Goal: Information Seeking & Learning: Learn about a topic

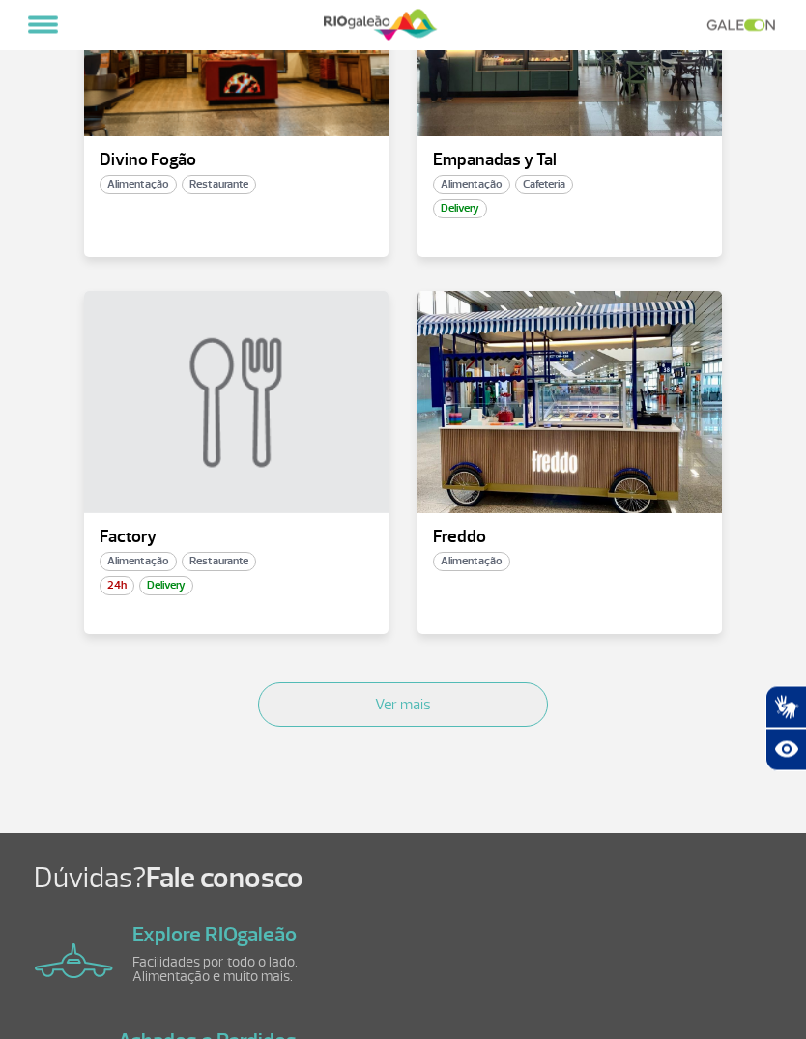
scroll to position [2155, 0]
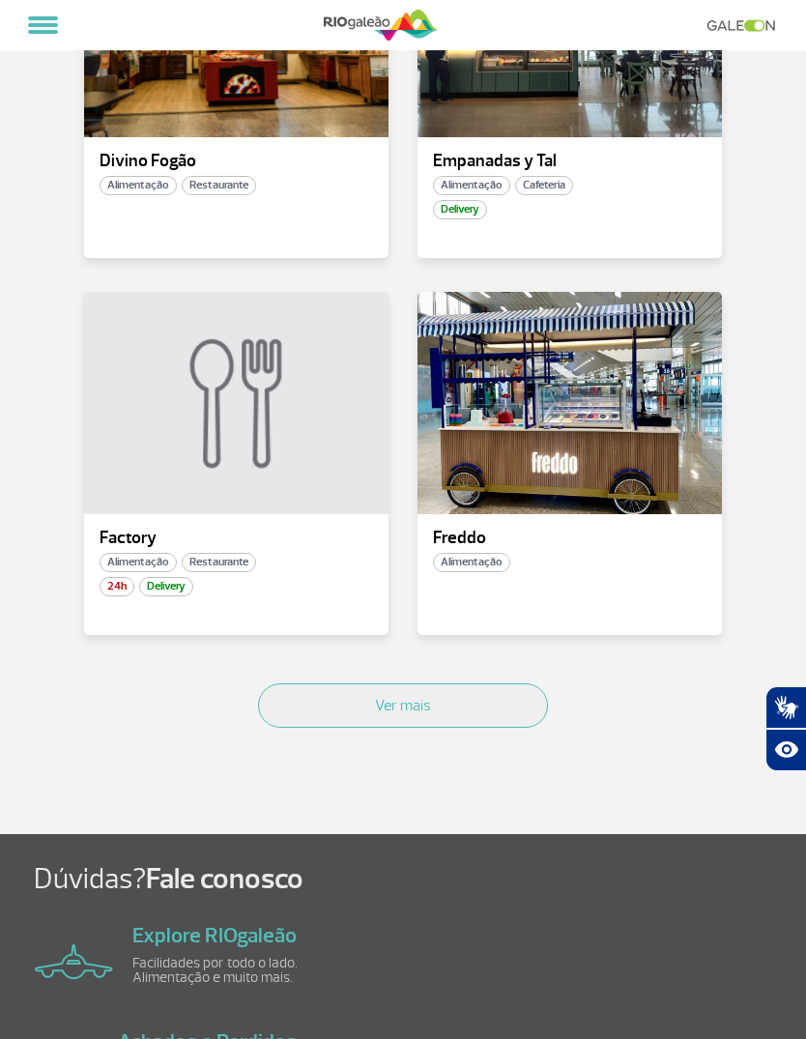
click at [290, 685] on button "Ver mais" at bounding box center [403, 705] width 290 height 44
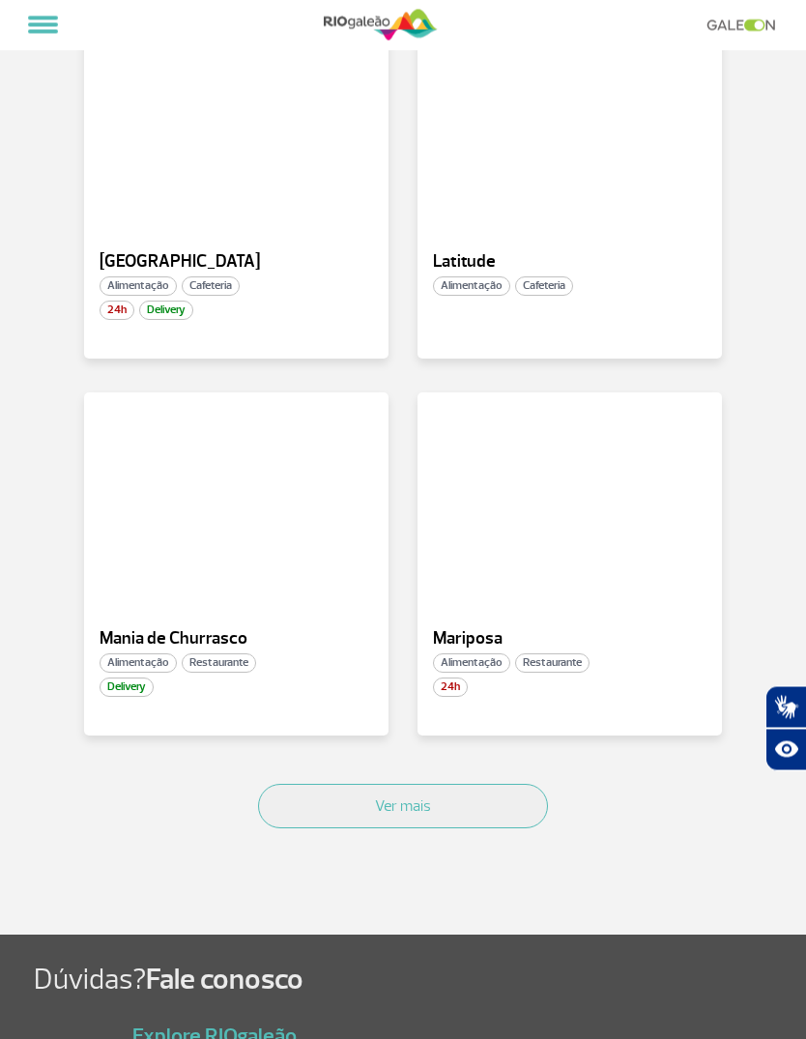
scroll to position [4335, 0]
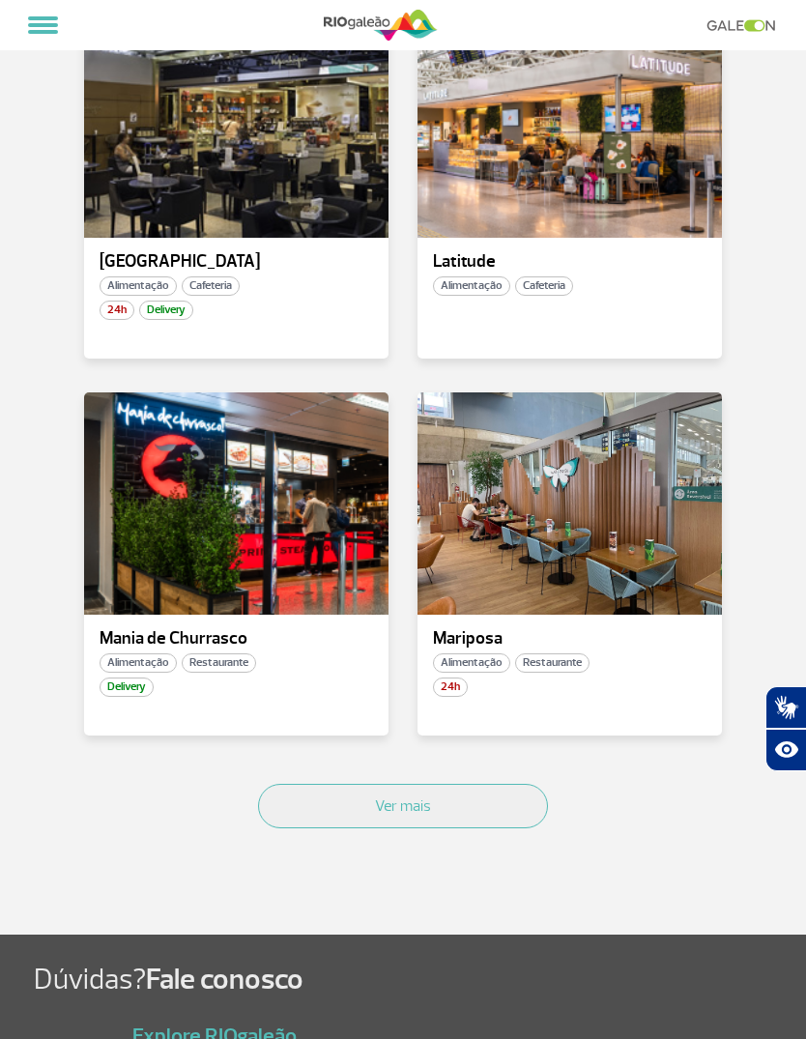
click at [324, 785] on button "Ver mais" at bounding box center [403, 806] width 290 height 44
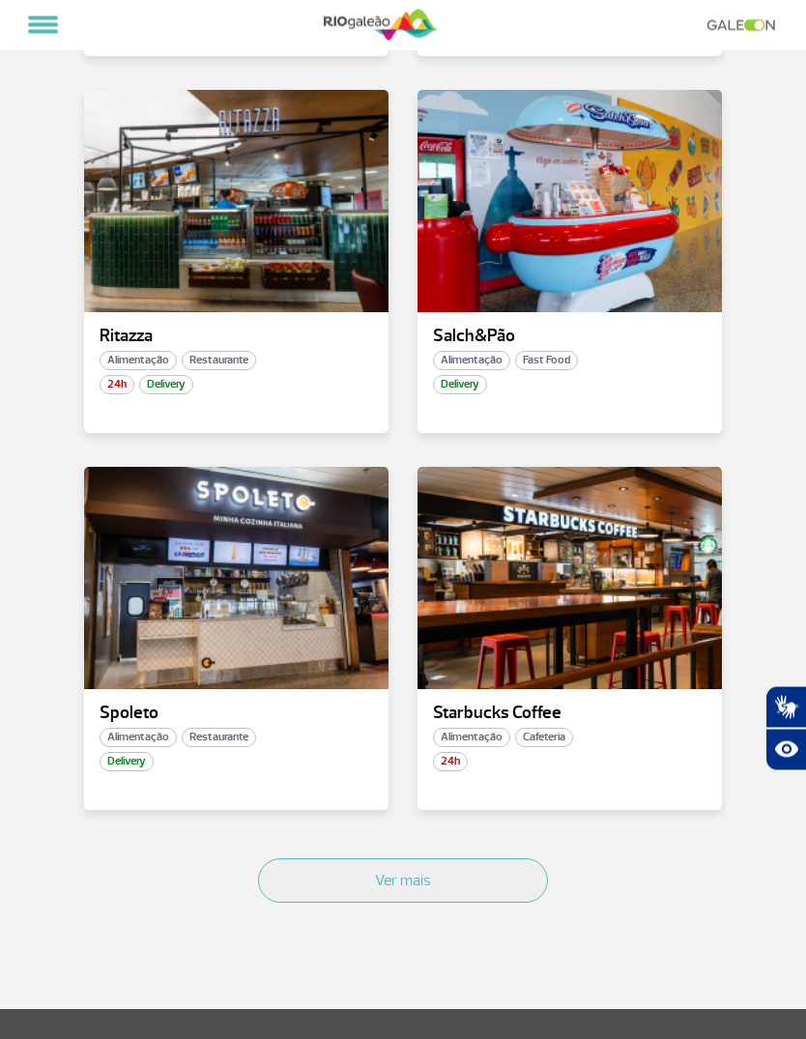
click at [518, 871] on button "Ver mais" at bounding box center [403, 881] width 290 height 44
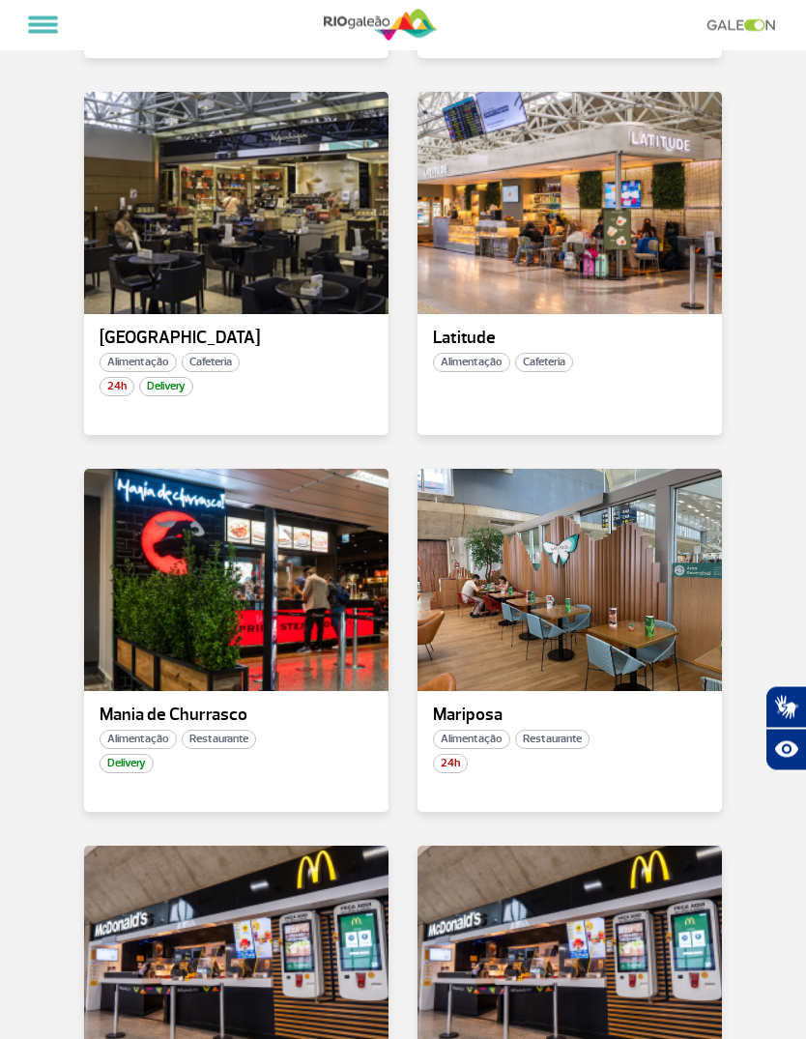
scroll to position [4259, 0]
click at [676, 649] on div at bounding box center [569, 580] width 304 height 222
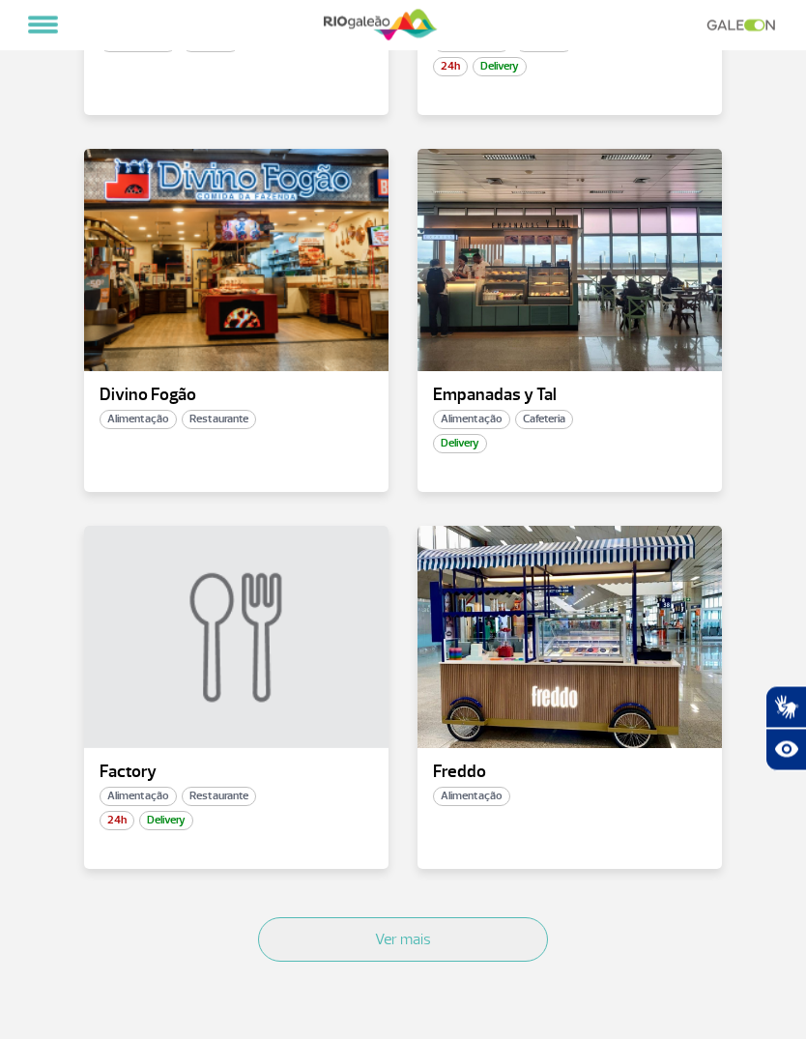
scroll to position [1923, 0]
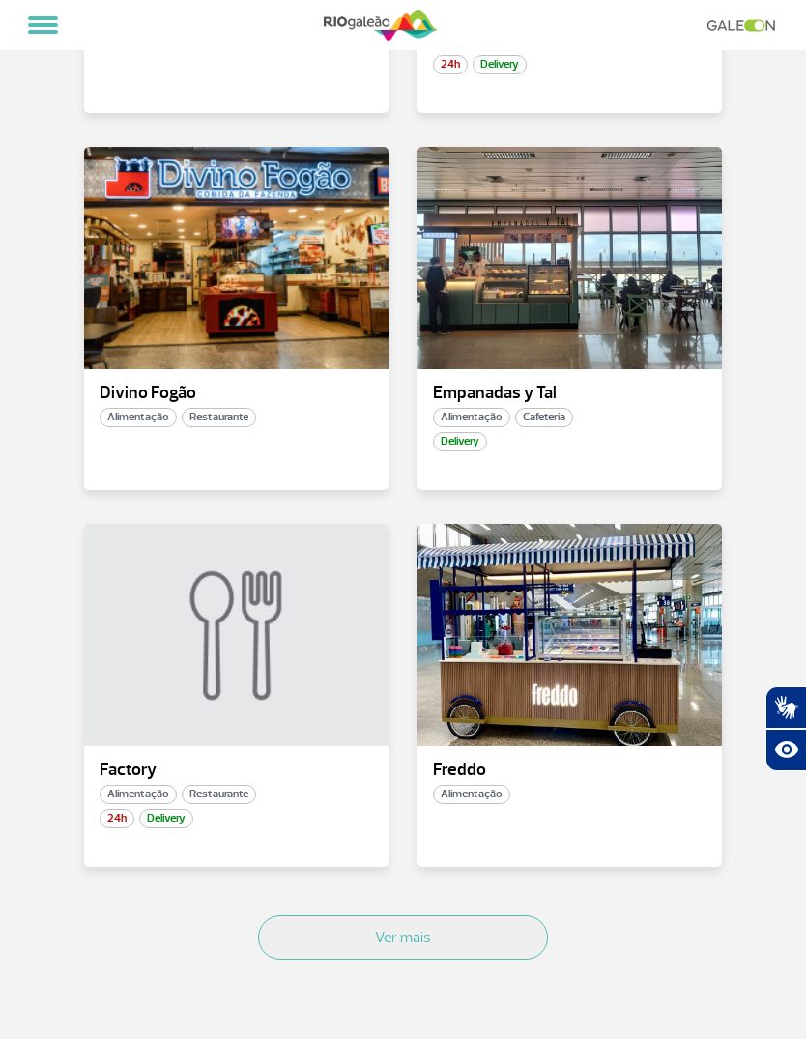
click at [503, 929] on button "Ver mais" at bounding box center [403, 937] width 290 height 44
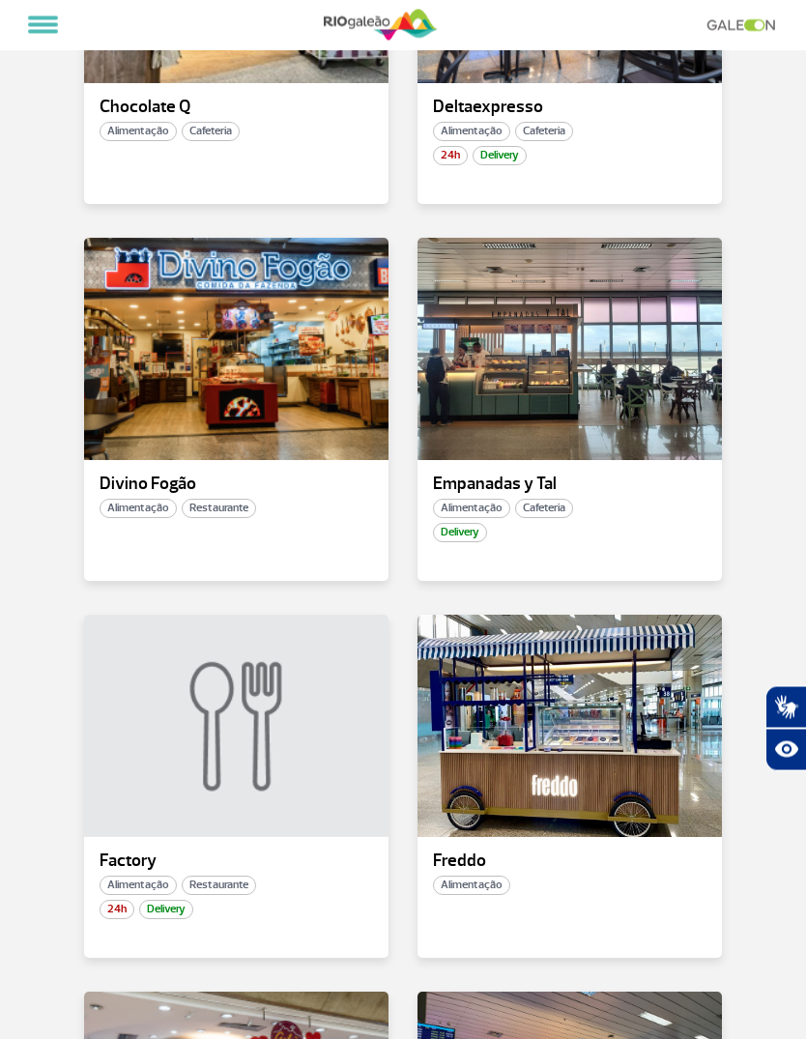
scroll to position [1764, 0]
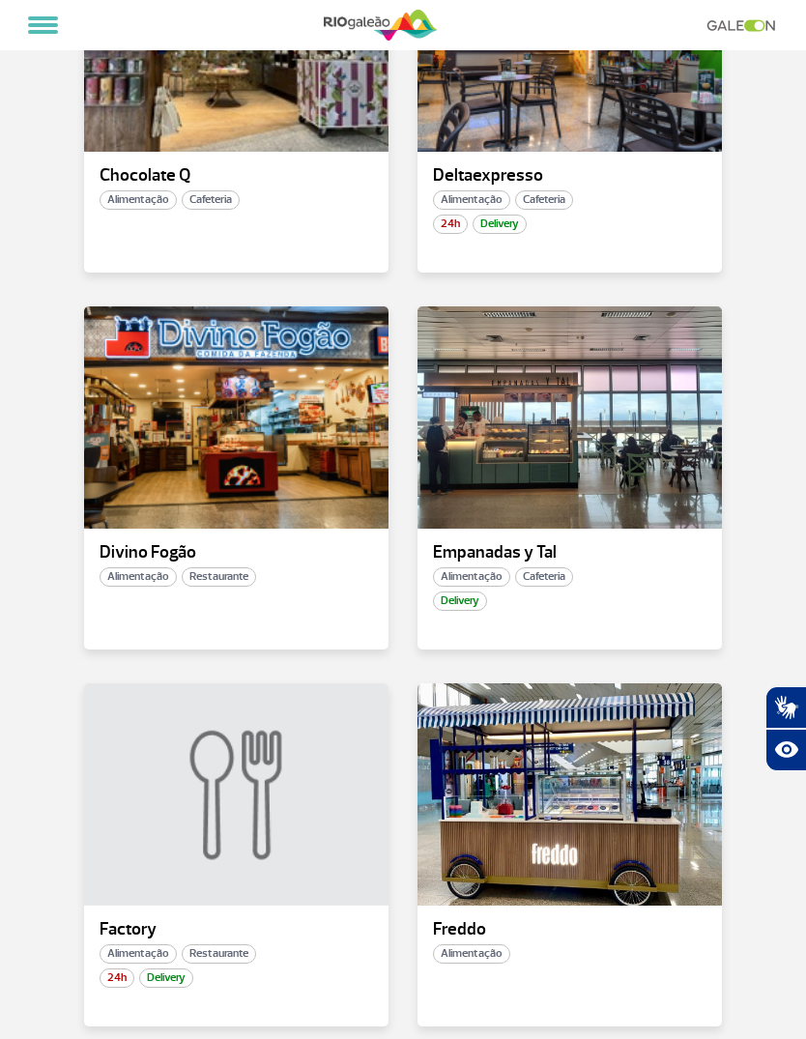
click at [129, 507] on div at bounding box center [236, 417] width 304 height 222
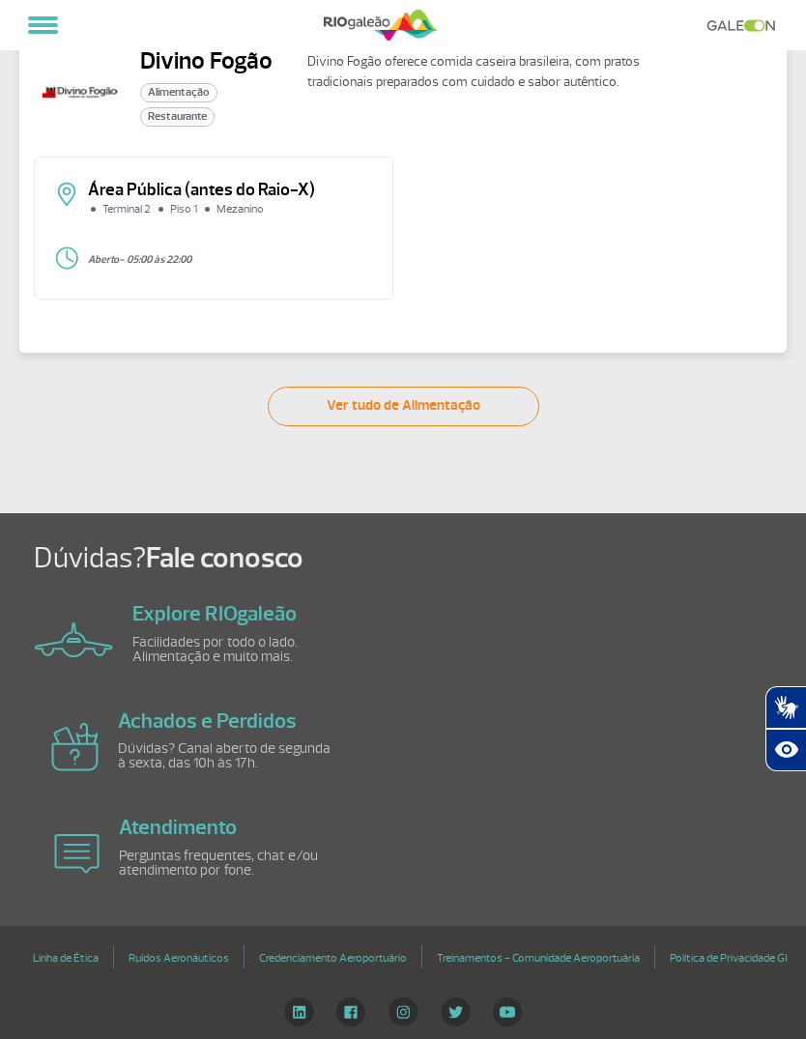
scroll to position [55, 0]
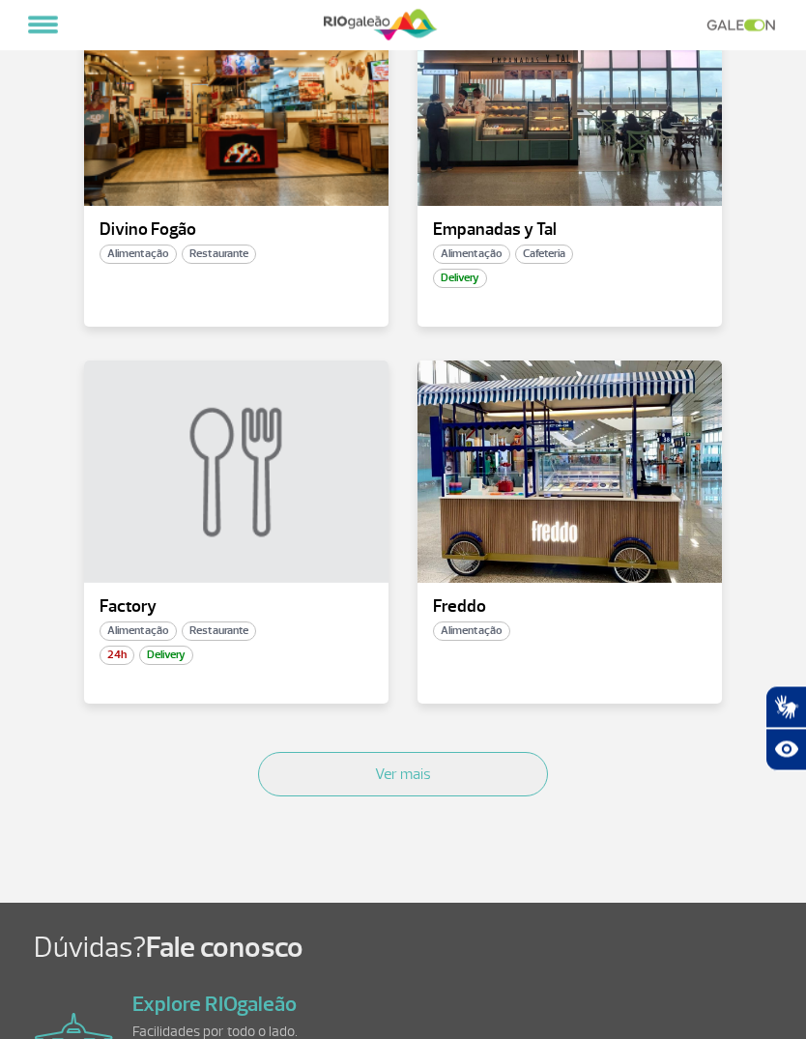
click at [528, 774] on button "Ver mais" at bounding box center [403, 775] width 290 height 44
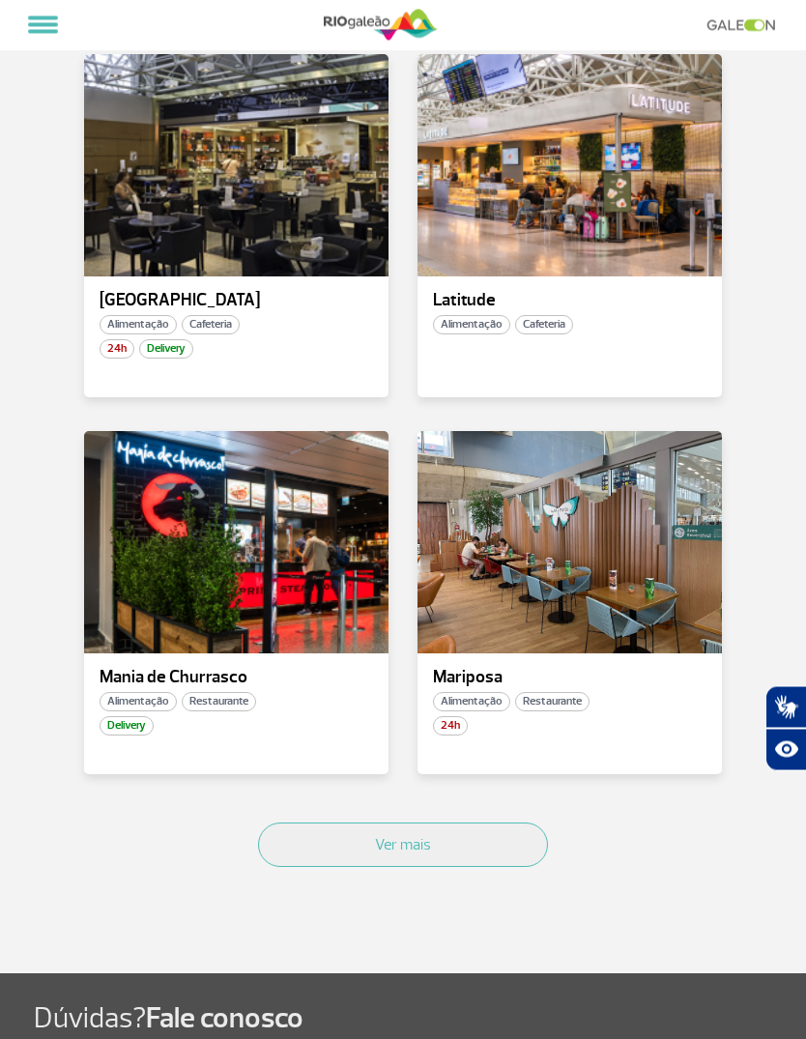
click at [535, 834] on button "Ver mais" at bounding box center [403, 845] width 290 height 44
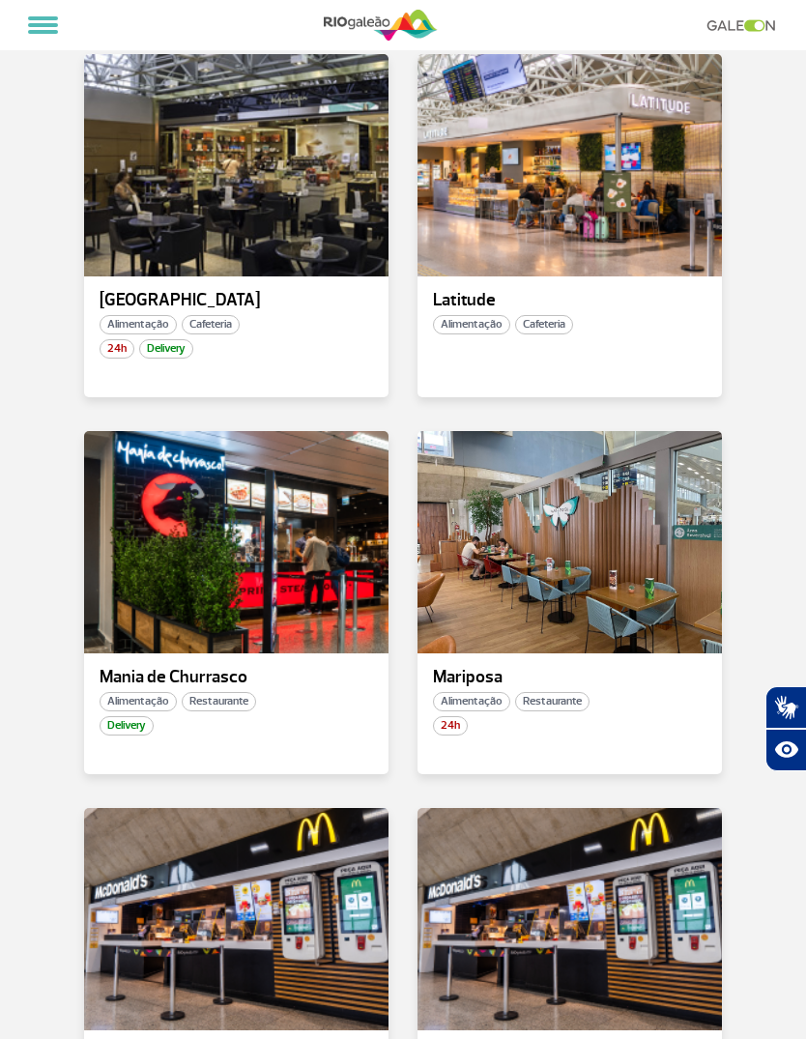
click at [137, 521] on div at bounding box center [236, 542] width 304 height 222
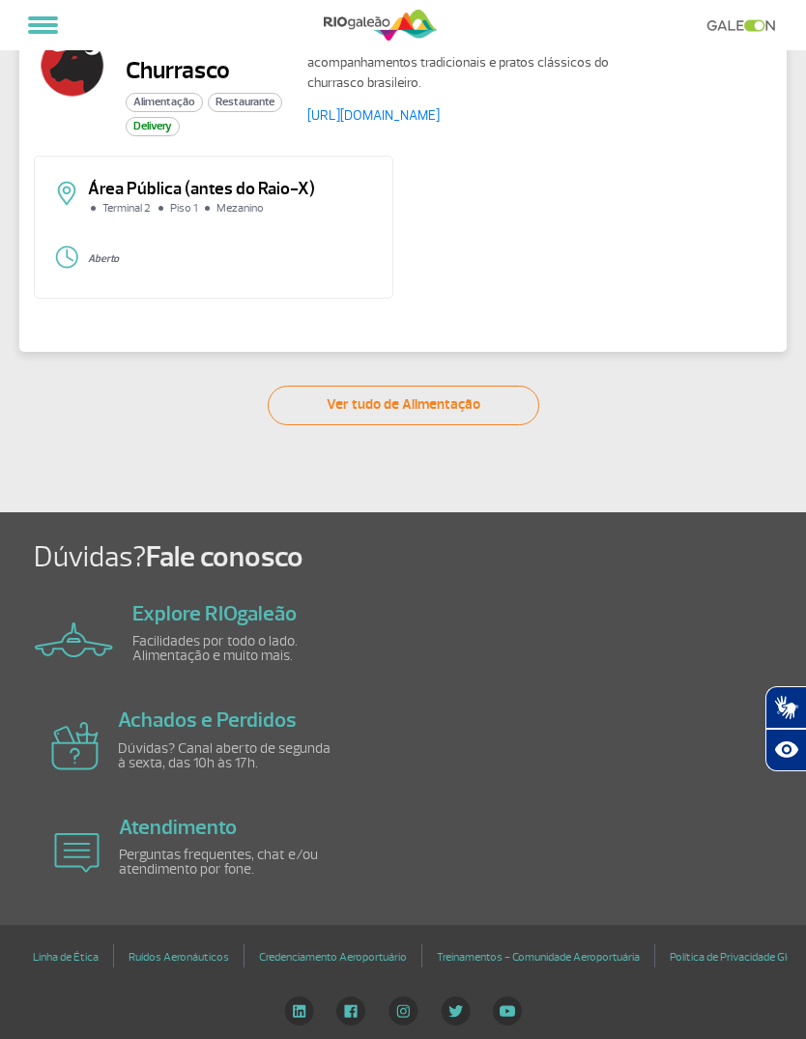
scroll to position [74, 0]
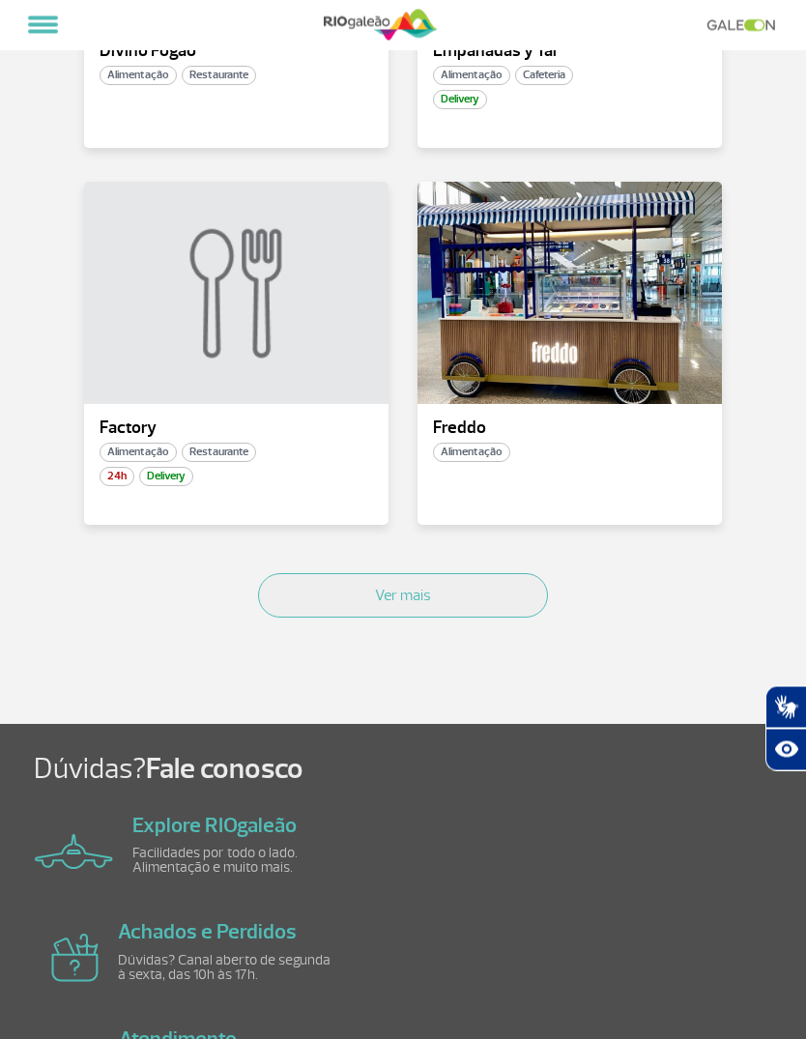
click at [282, 606] on button "Ver mais" at bounding box center [403, 596] width 290 height 44
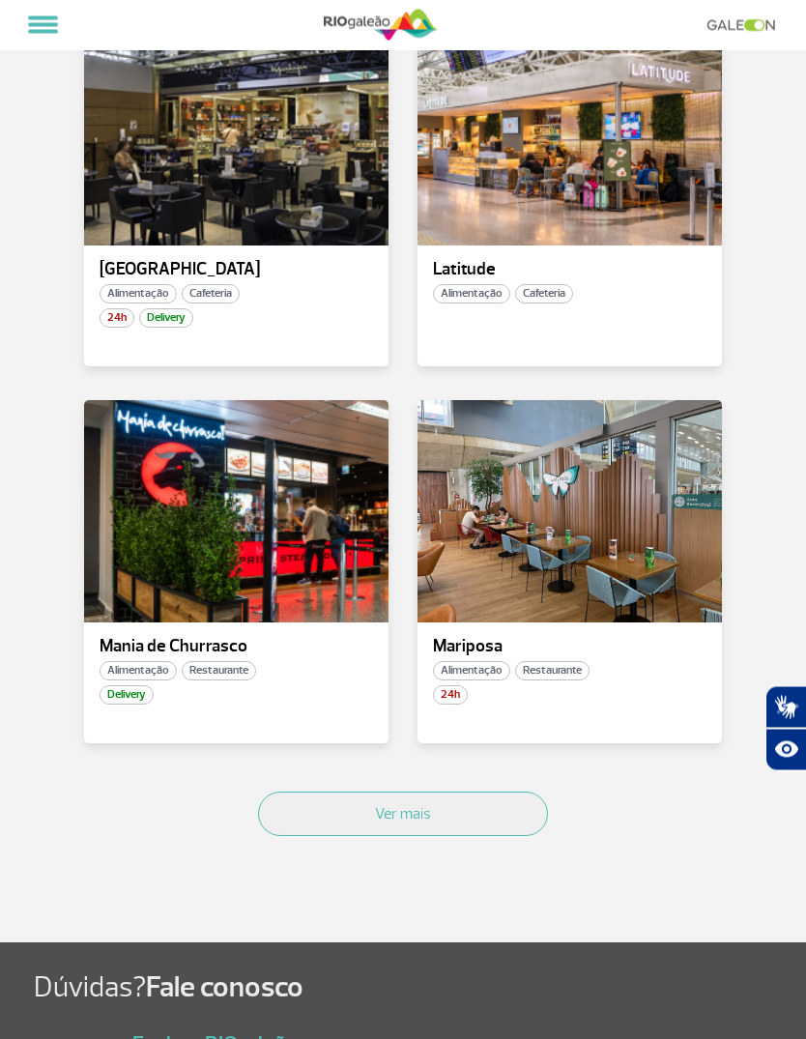
click at [517, 792] on button "Ver mais" at bounding box center [403, 814] width 290 height 44
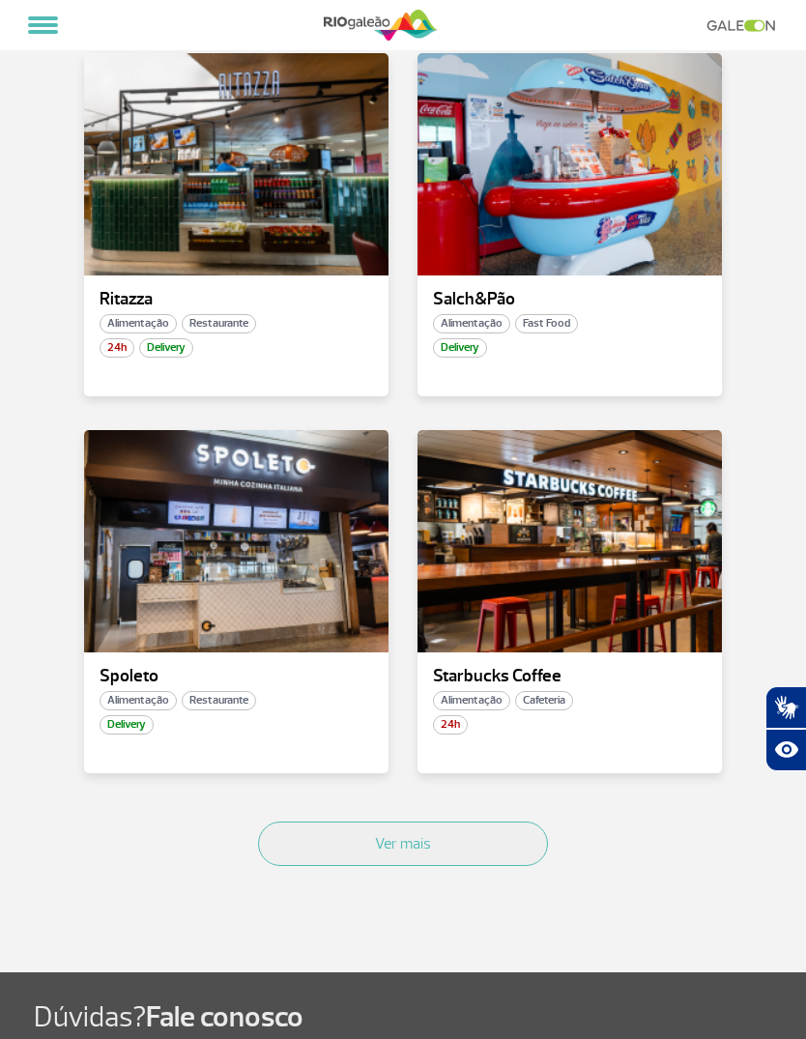
click at [140, 572] on div at bounding box center [236, 541] width 304 height 222
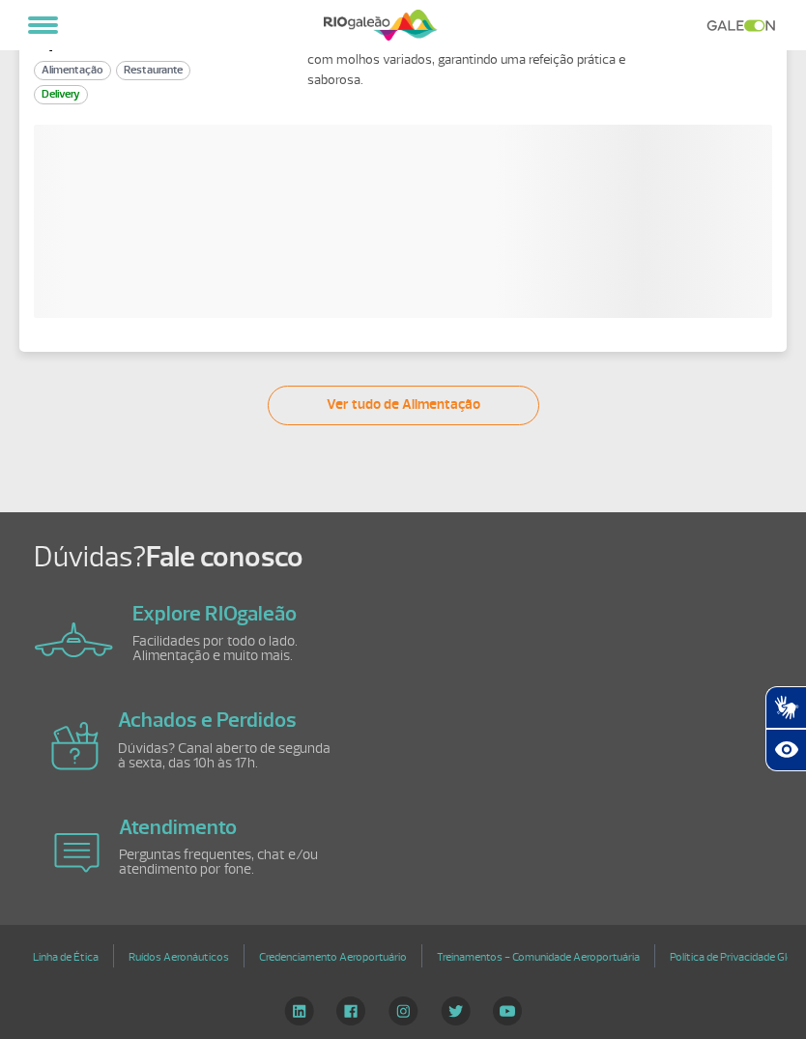
scroll to position [76, 0]
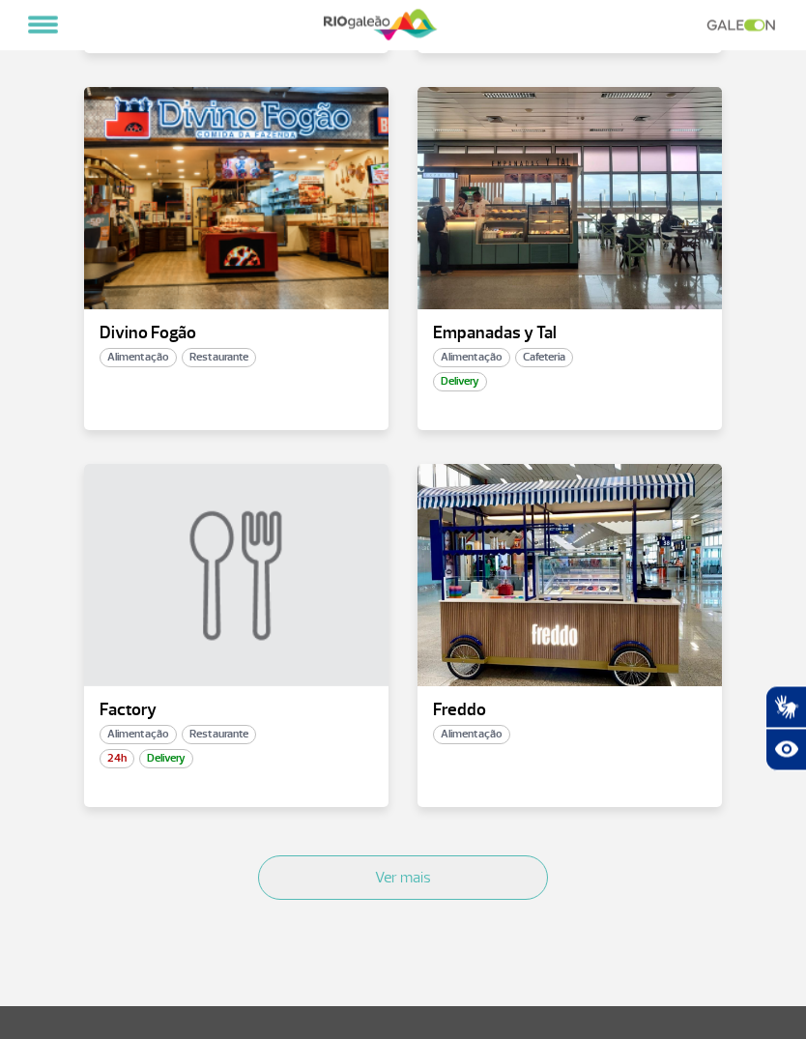
scroll to position [1983, 0]
click at [525, 874] on button "Ver mais" at bounding box center [403, 877] width 290 height 44
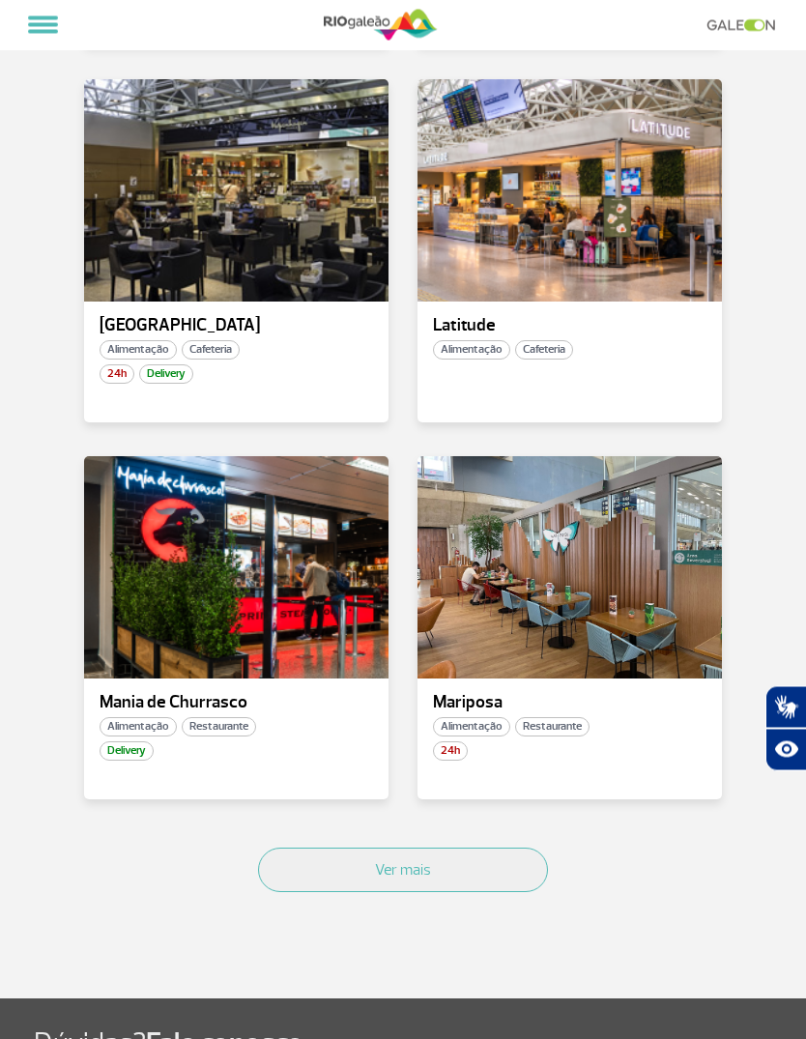
scroll to position [4315, 0]
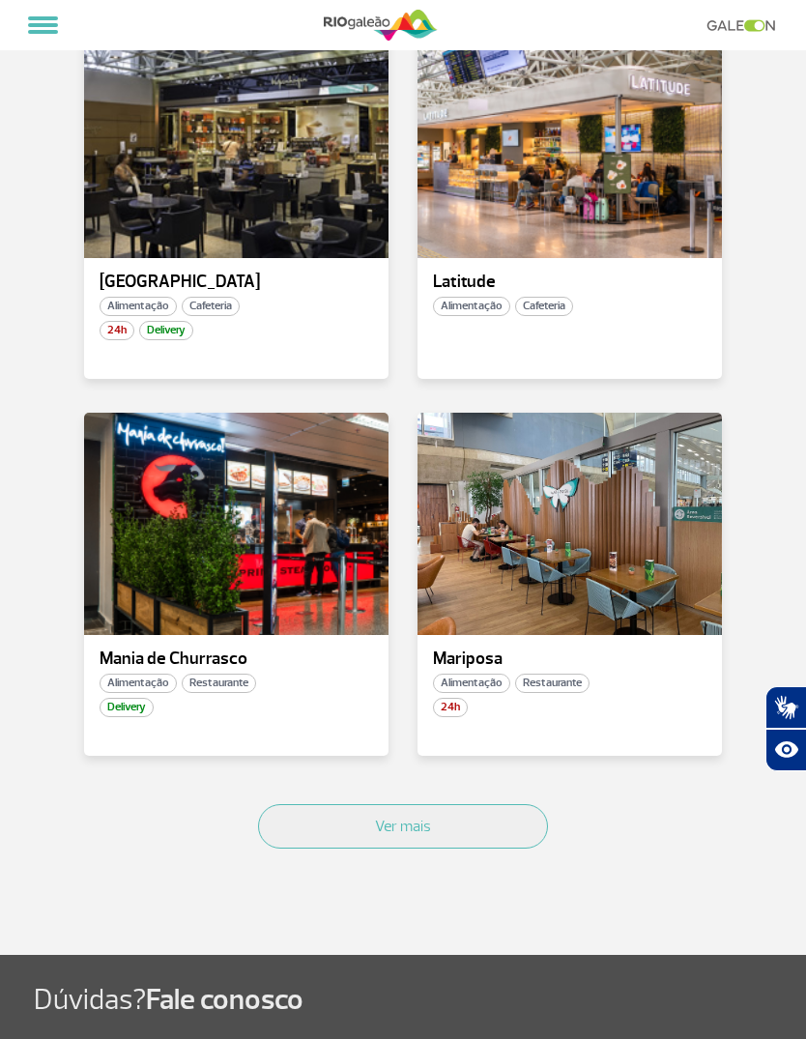
click at [680, 698] on div "24h" at bounding box center [569, 707] width 304 height 19
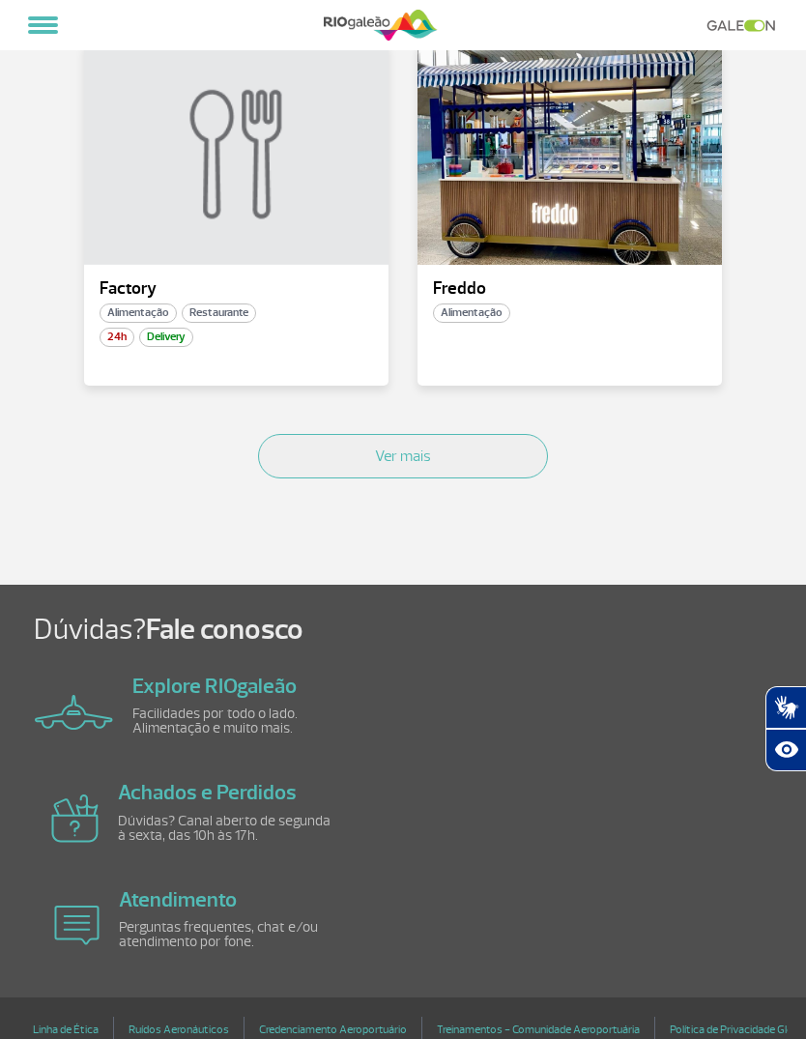
scroll to position [2403, 0]
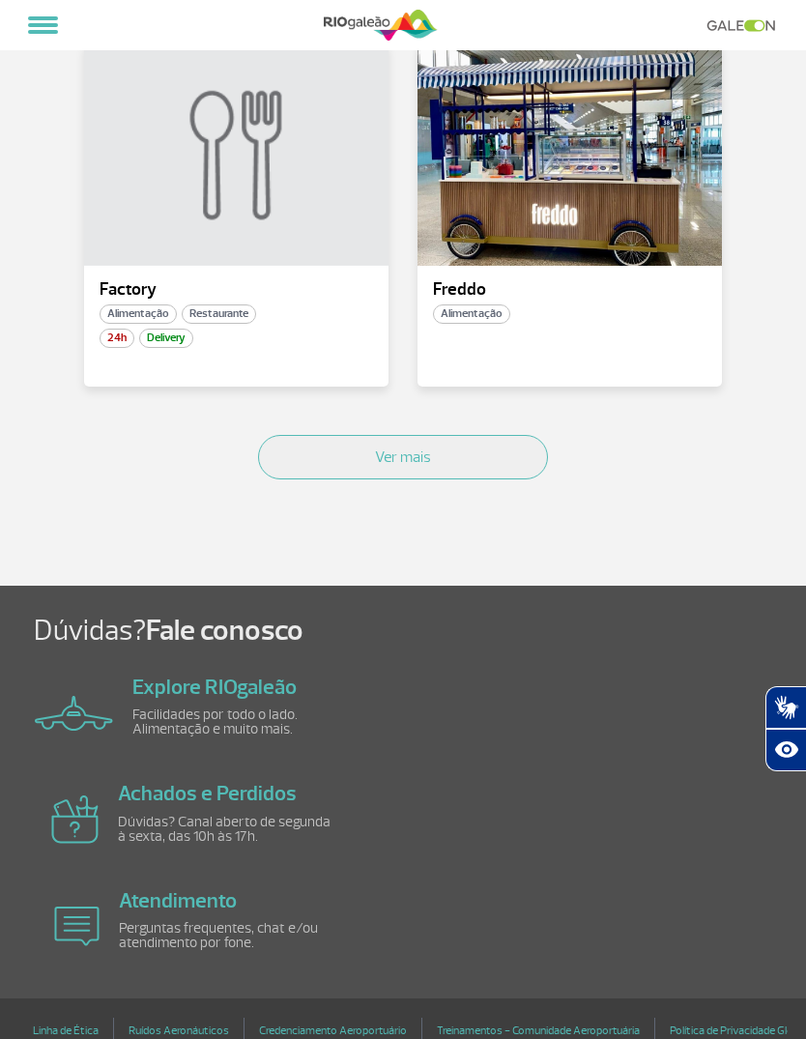
click at [311, 504] on div "Ver mais" at bounding box center [403, 478] width 667 height 117
click at [290, 473] on button "Ver mais" at bounding box center [403, 457] width 290 height 44
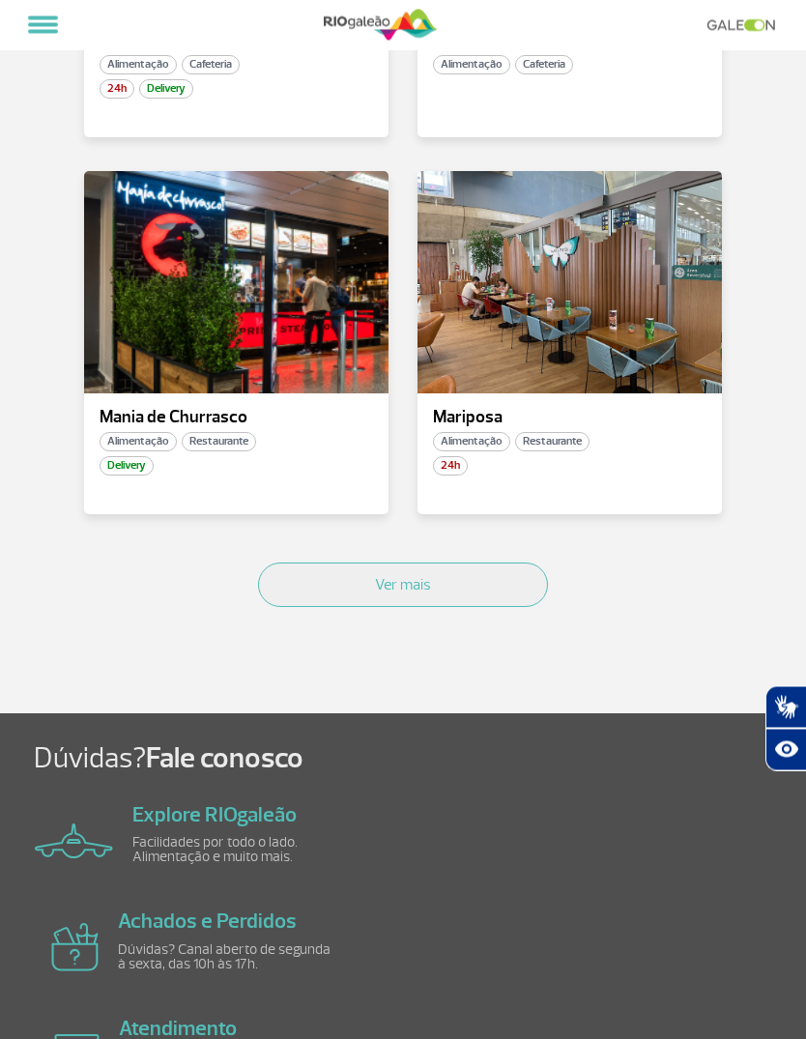
scroll to position [4557, 0]
click at [296, 581] on button "Ver mais" at bounding box center [403, 584] width 290 height 44
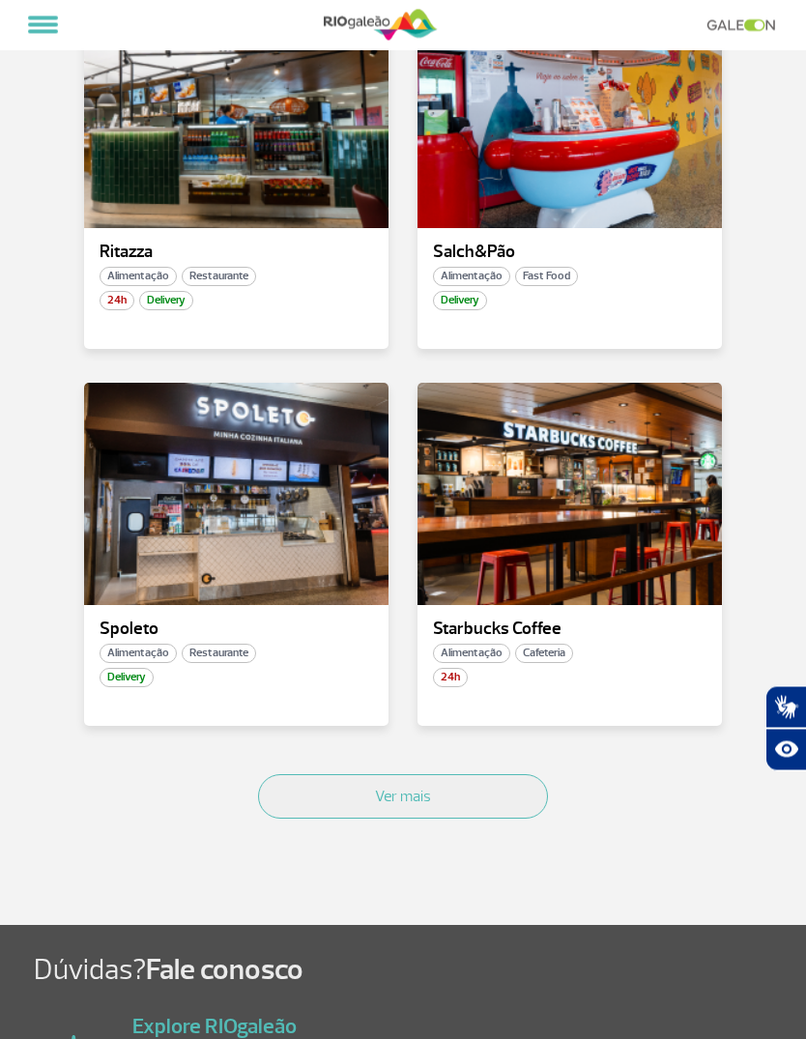
click at [310, 782] on button "Ver mais" at bounding box center [403, 797] width 290 height 44
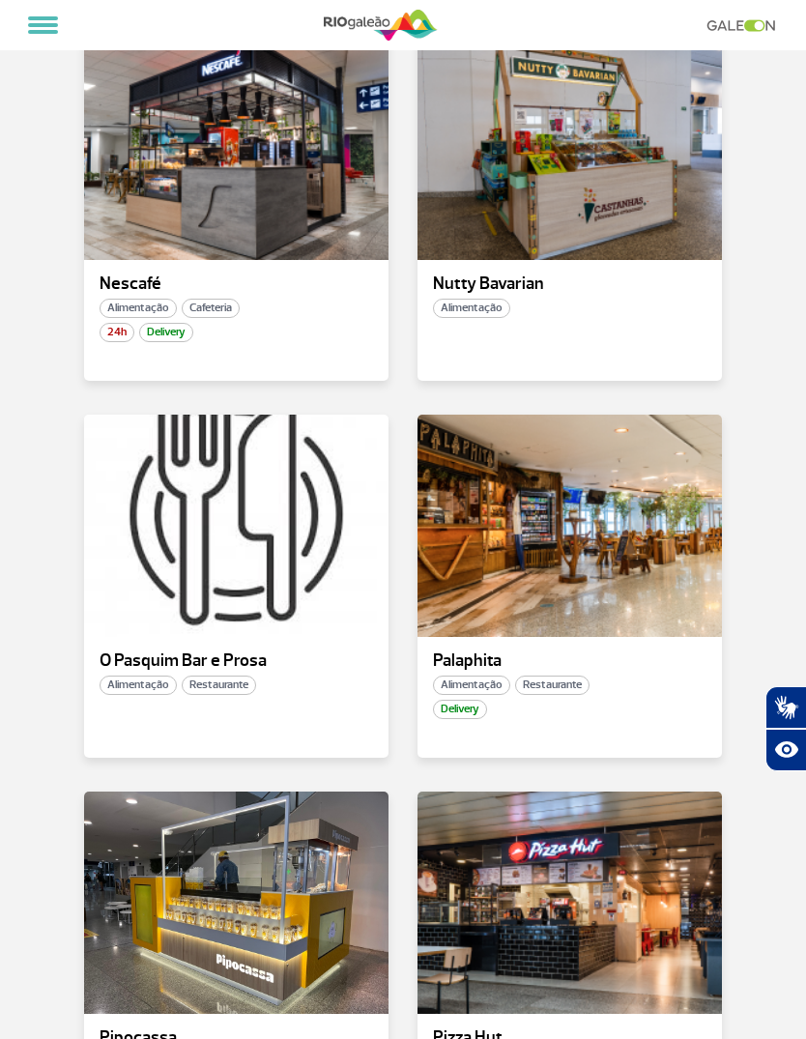
scroll to position [5413, 0]
